Goal: Information Seeking & Learning: Learn about a topic

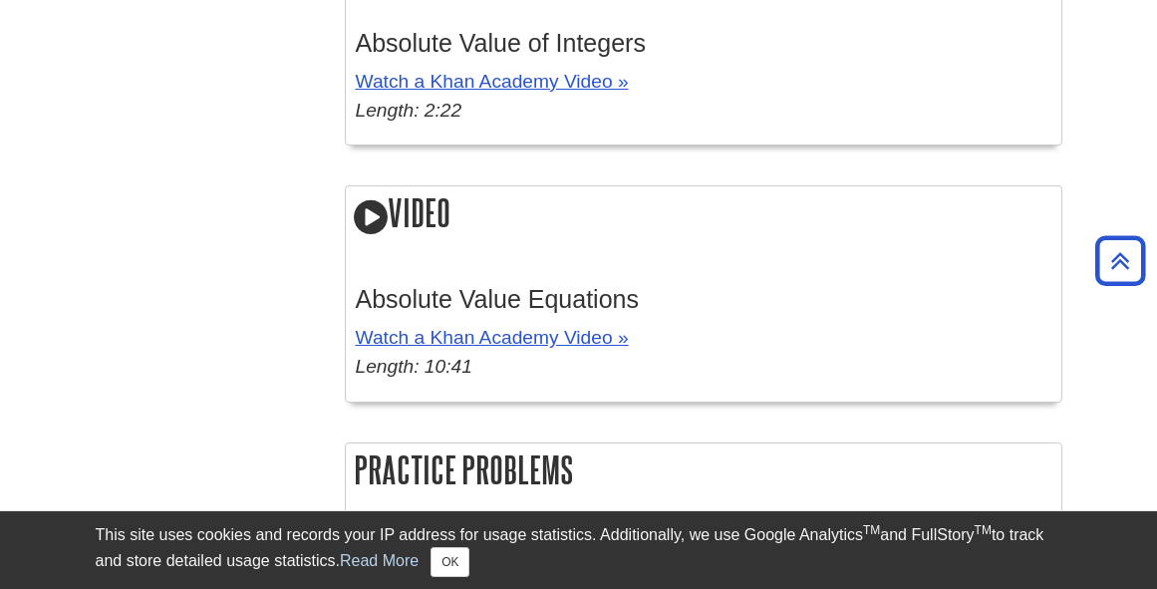
scroll to position [3467, 0]
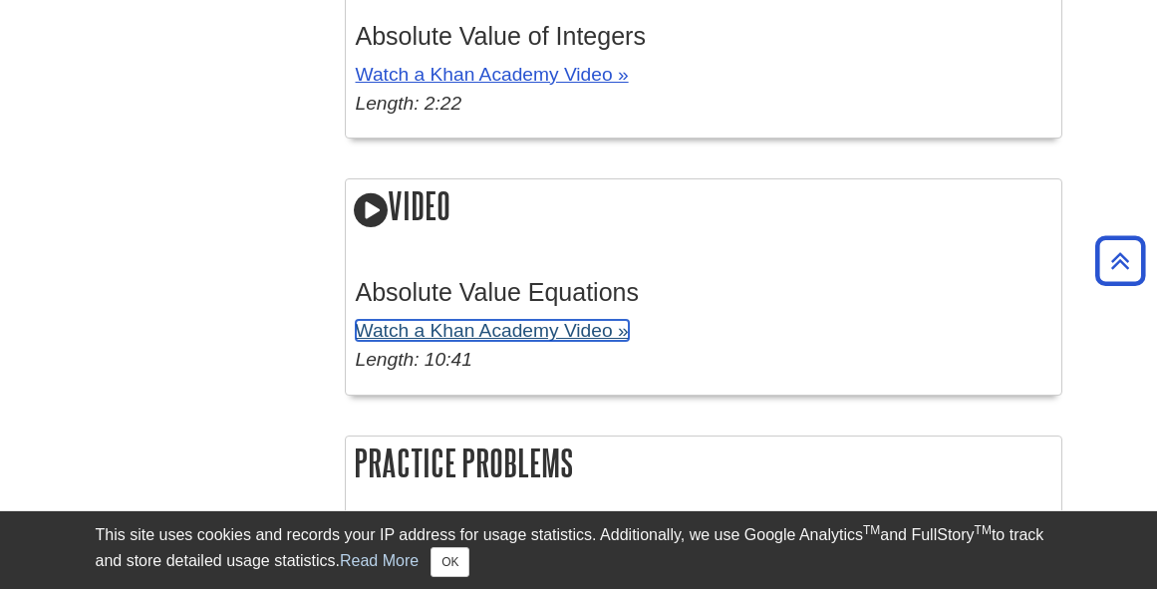
click at [553, 338] on link "Watch a Khan Academy Video »" at bounding box center [492, 330] width 273 height 21
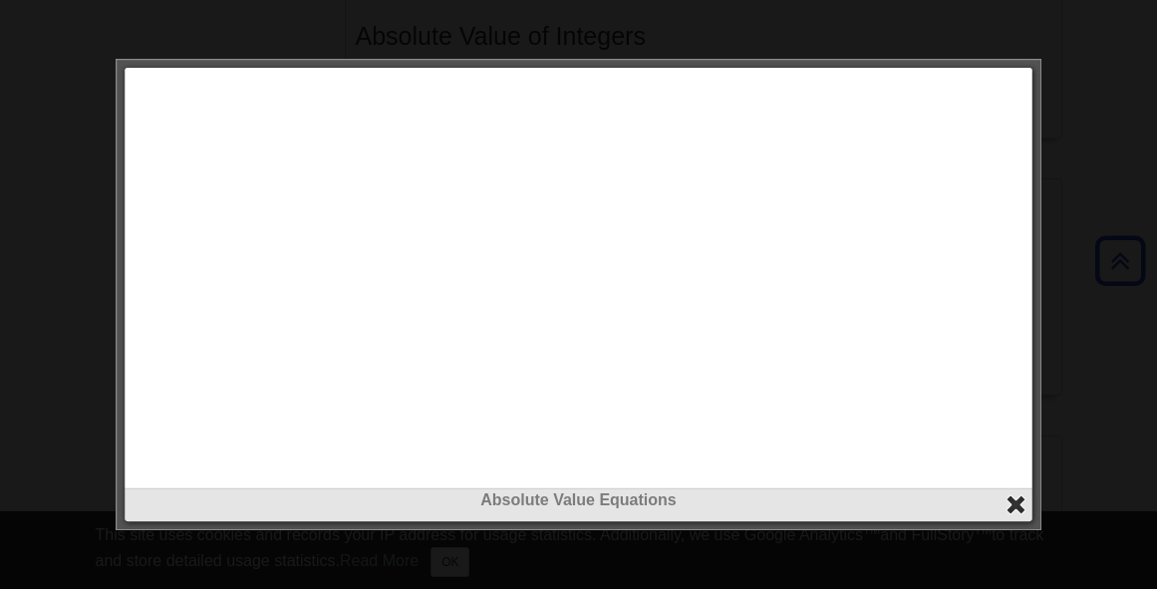
click at [1017, 501] on button "close" at bounding box center [1015, 504] width 23 height 23
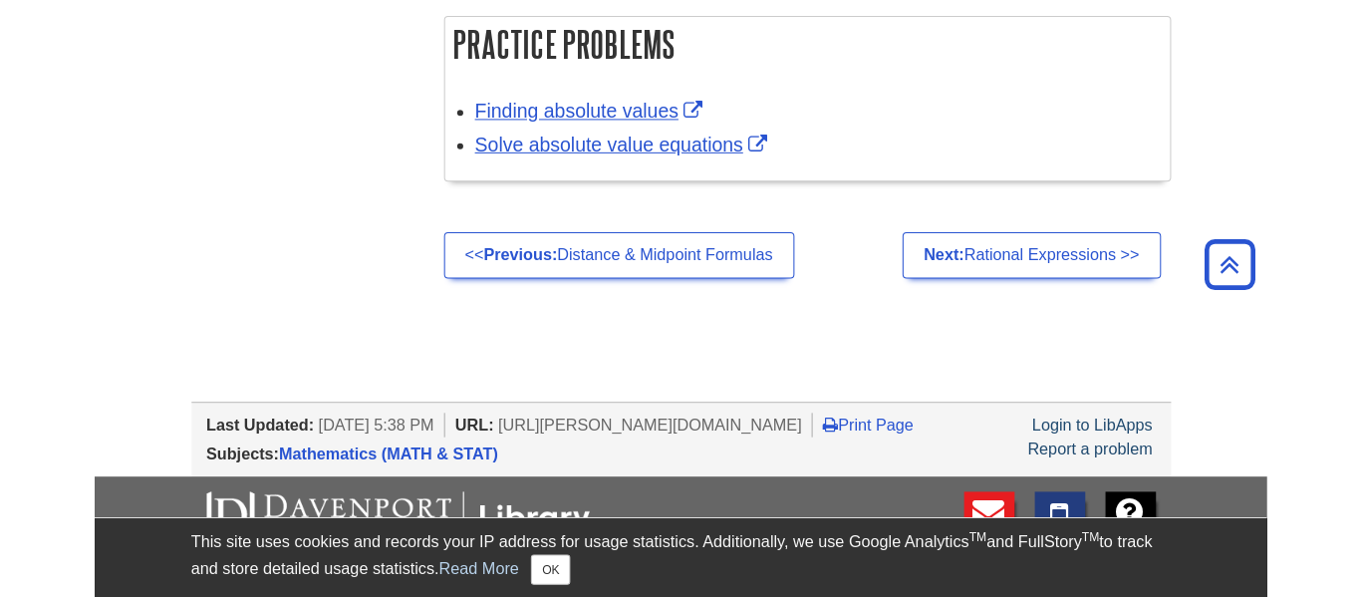
scroll to position [3893, 0]
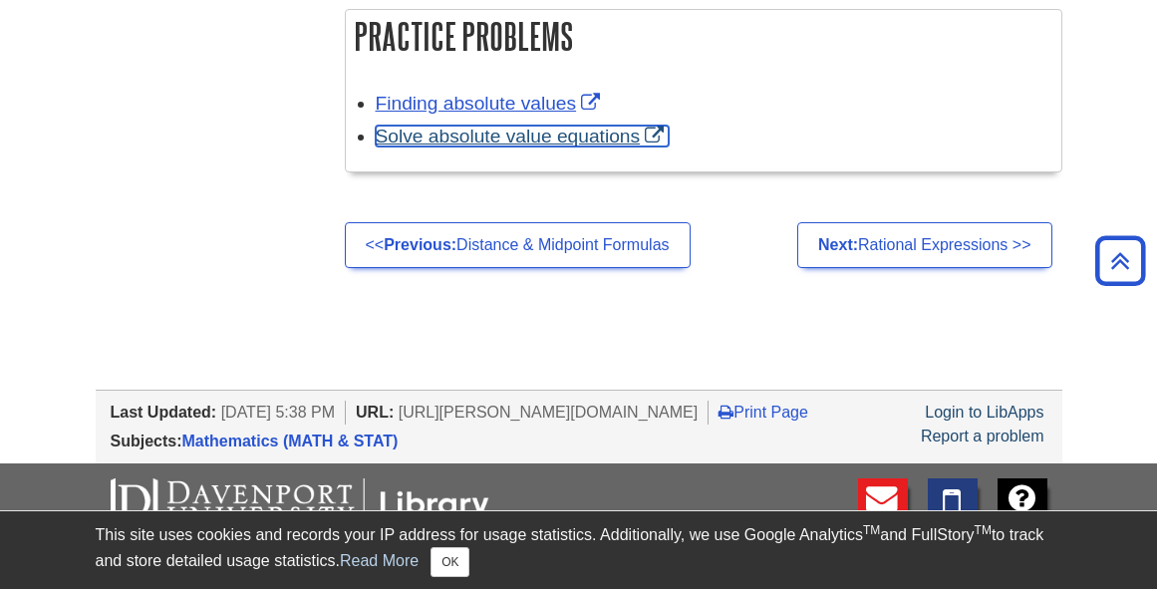
click at [584, 144] on link "Solve absolute value equations" at bounding box center [523, 136] width 294 height 21
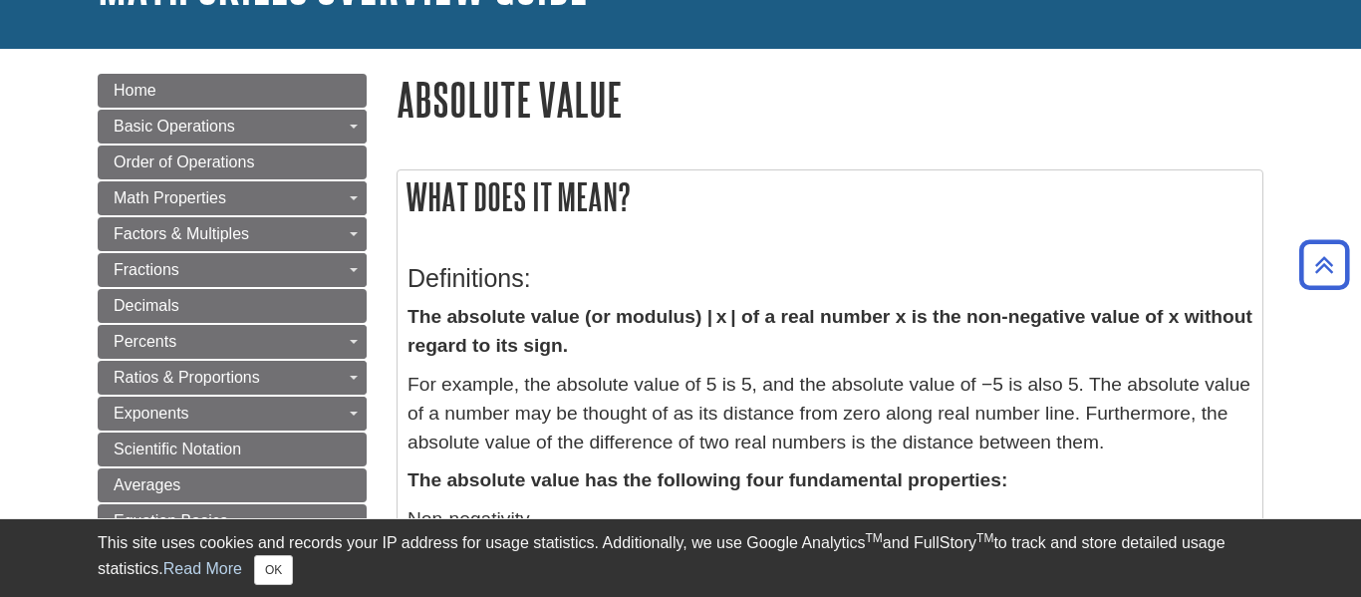
scroll to position [167, 0]
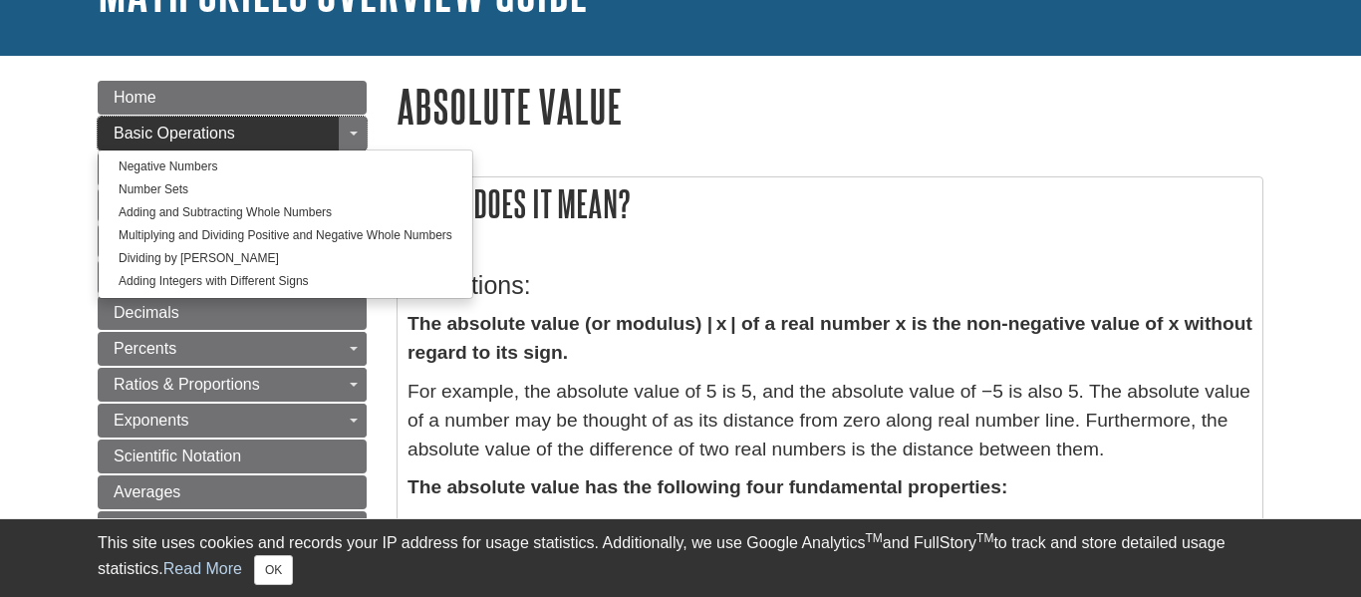
click at [315, 139] on link "Basic Operations" at bounding box center [232, 134] width 269 height 34
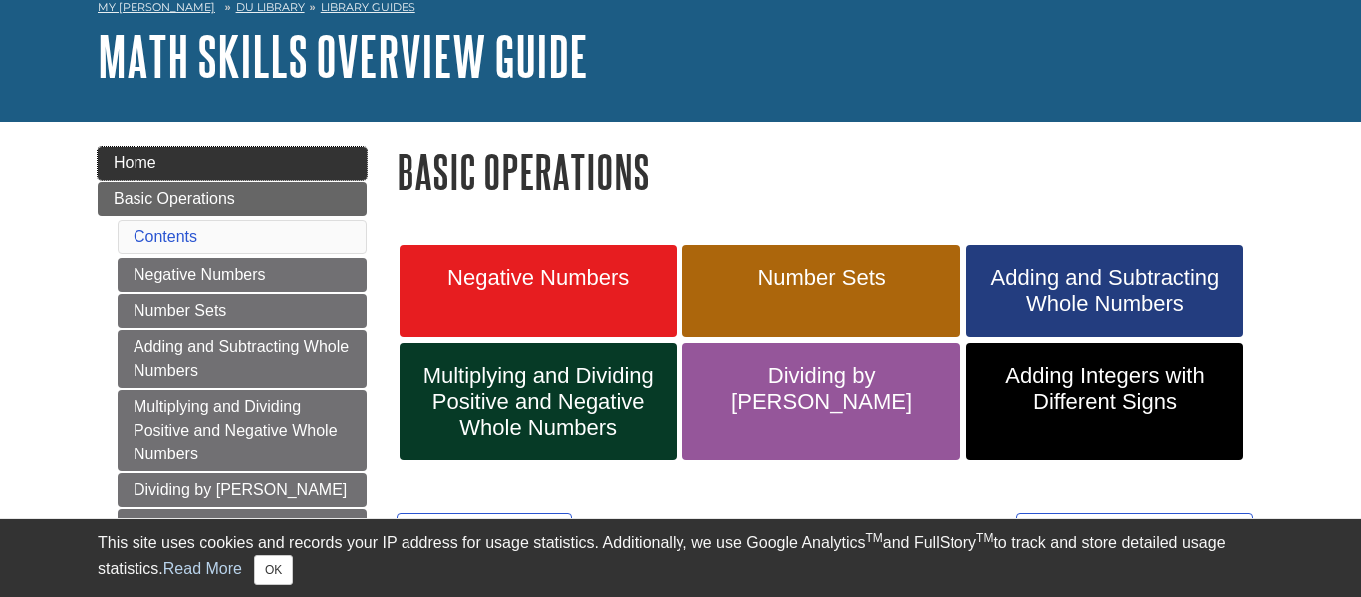
scroll to position [103, 0]
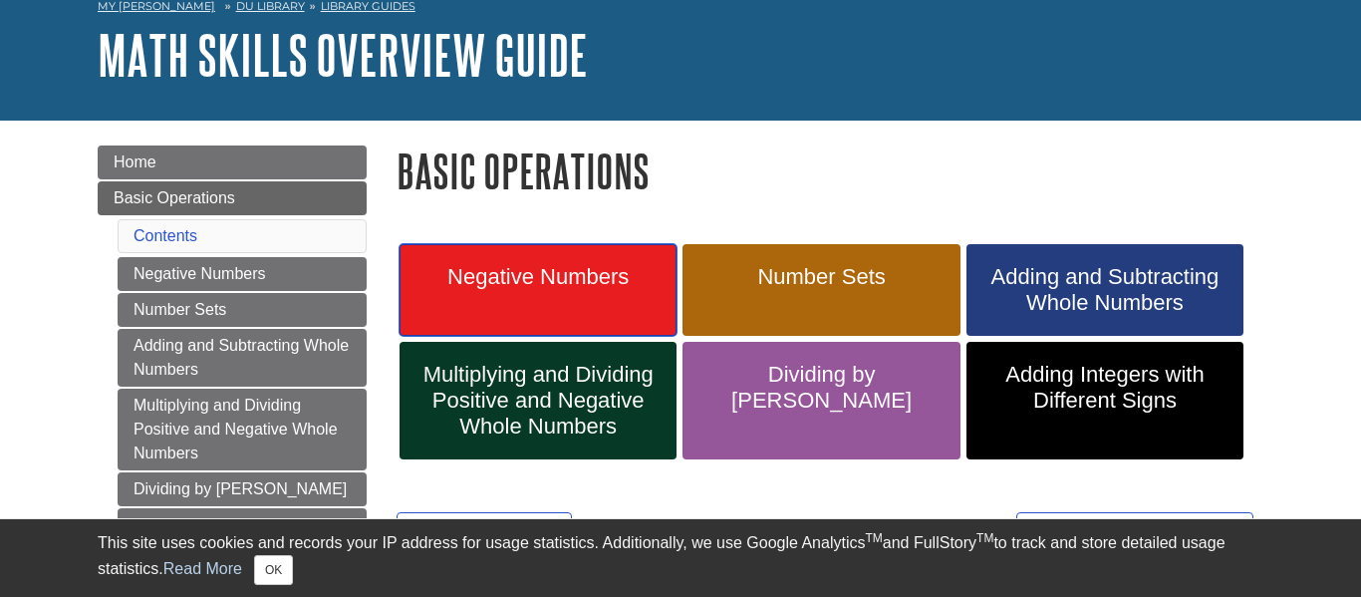
click at [442, 269] on span "Negative Numbers" at bounding box center [537, 277] width 247 height 26
